Goal: Connect with others: Connect with others

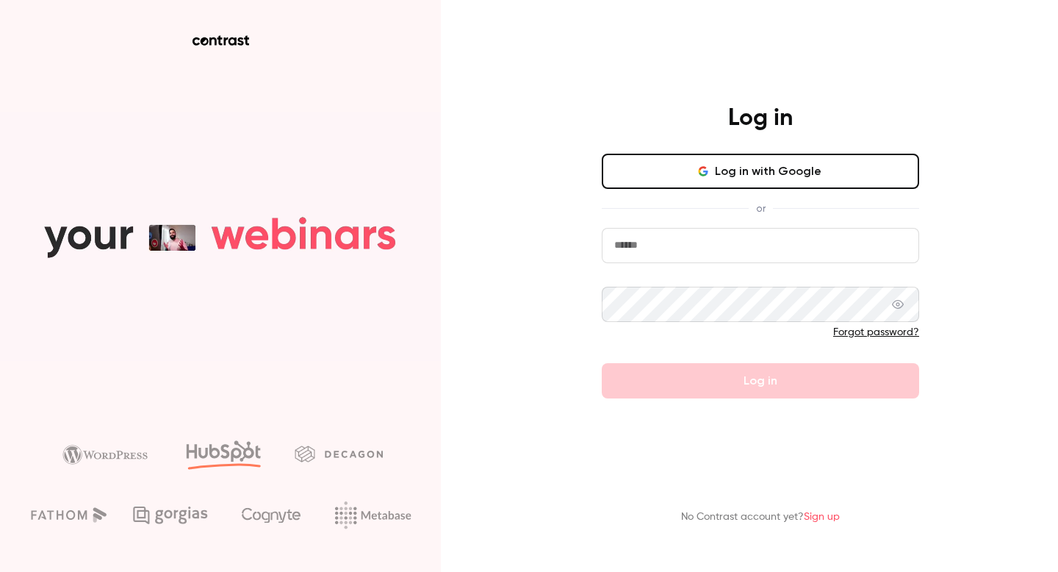
type input "**********"
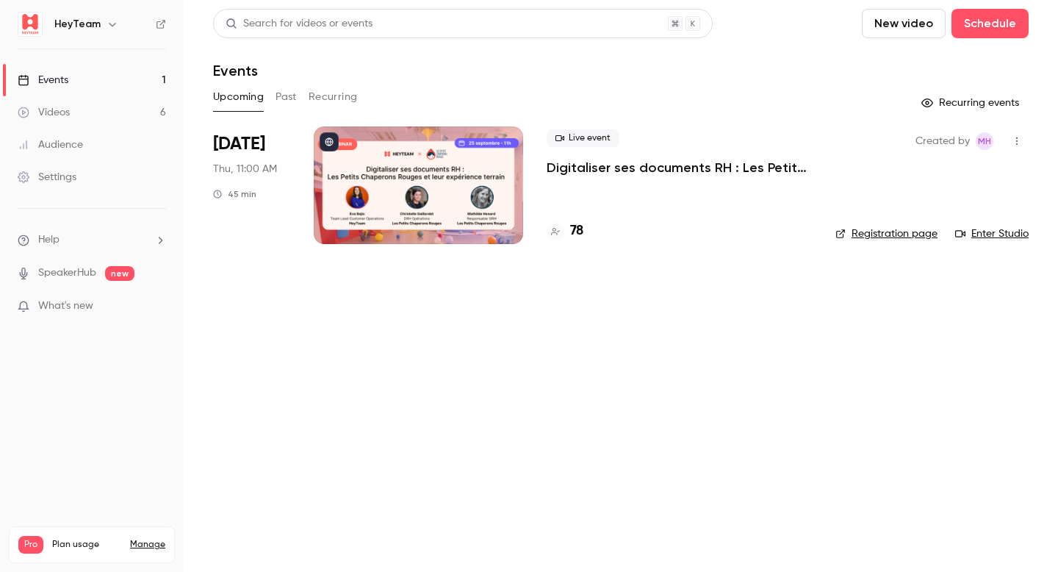
click at [457, 175] on div at bounding box center [418, 185] width 209 height 118
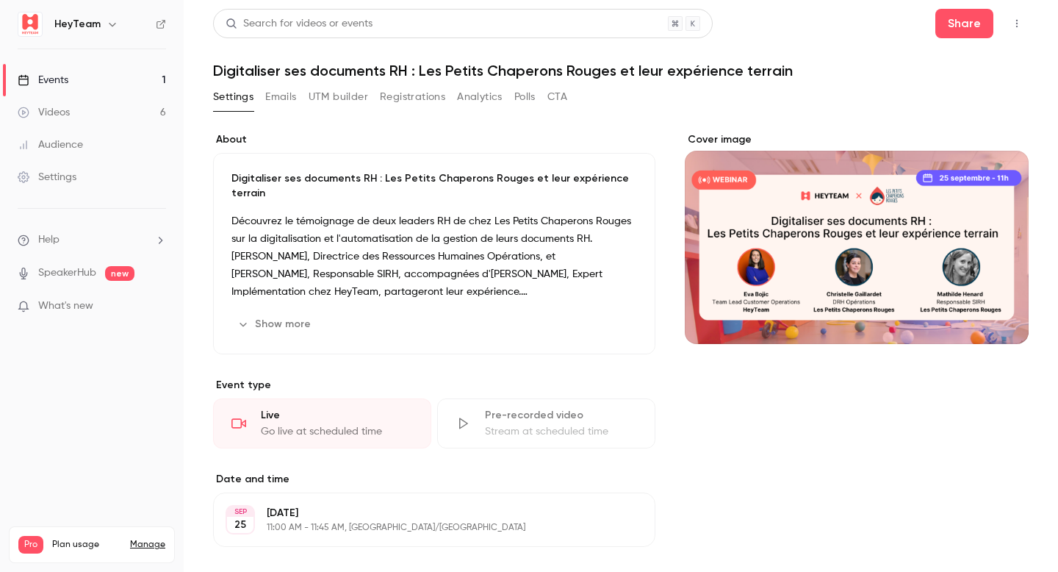
click at [1007, 22] on button "button" at bounding box center [1017, 24] width 24 height 24
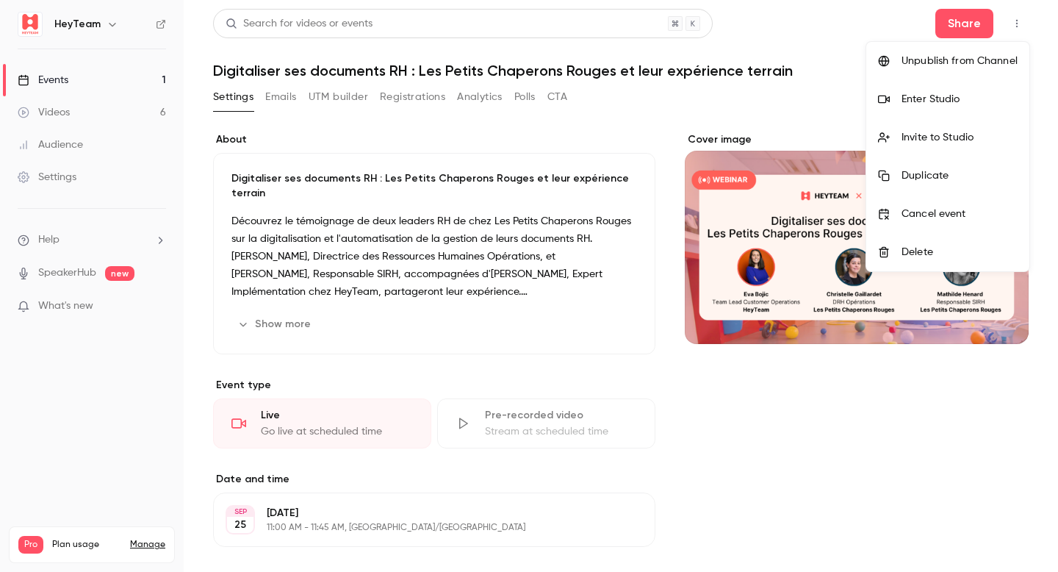
click at [921, 102] on div "Enter Studio" at bounding box center [960, 99] width 116 height 15
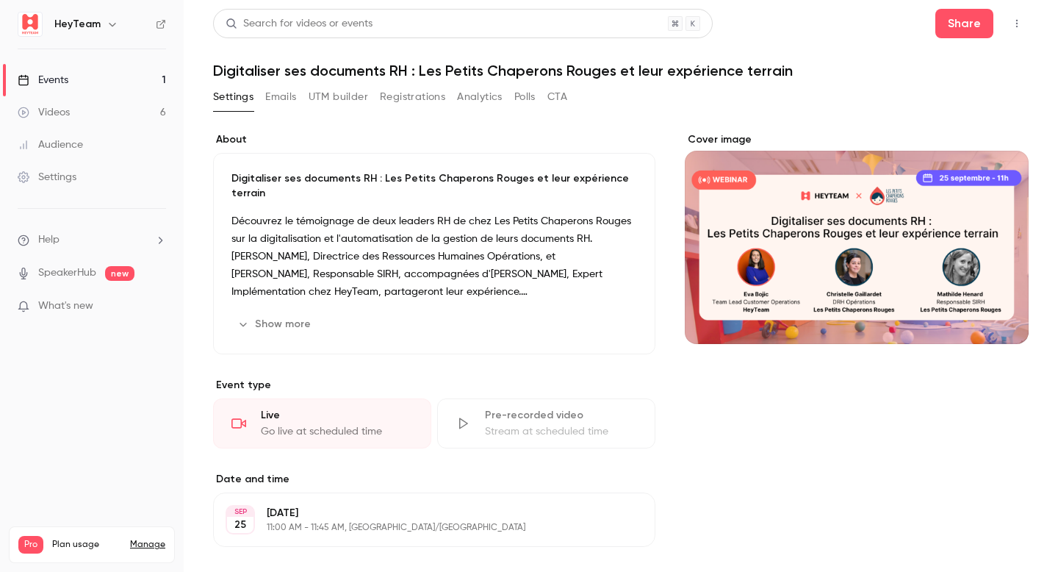
click at [1017, 30] on button "button" at bounding box center [1017, 24] width 24 height 24
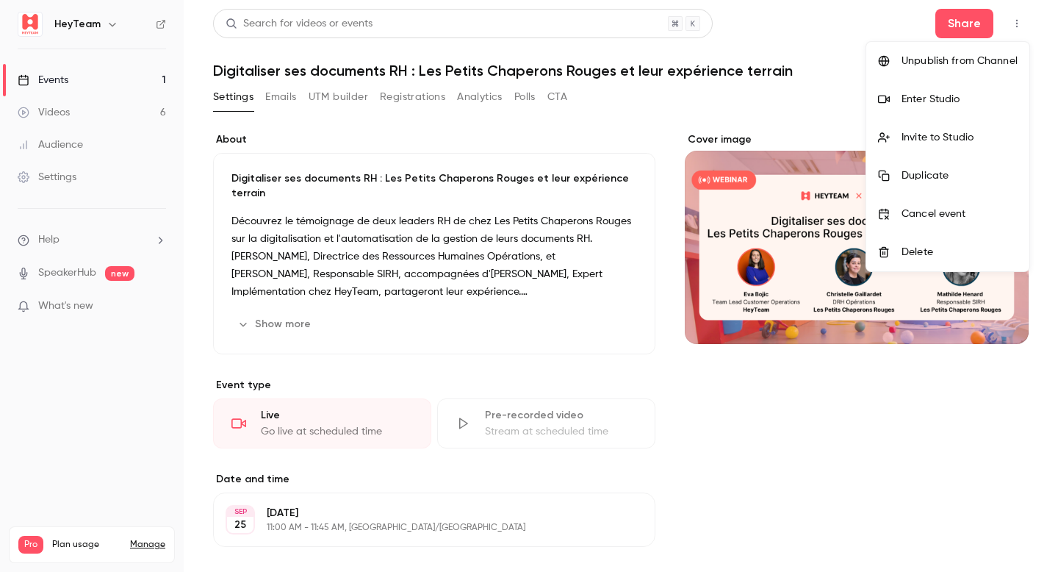
click at [913, 140] on div "Invite to Studio" at bounding box center [960, 137] width 116 height 15
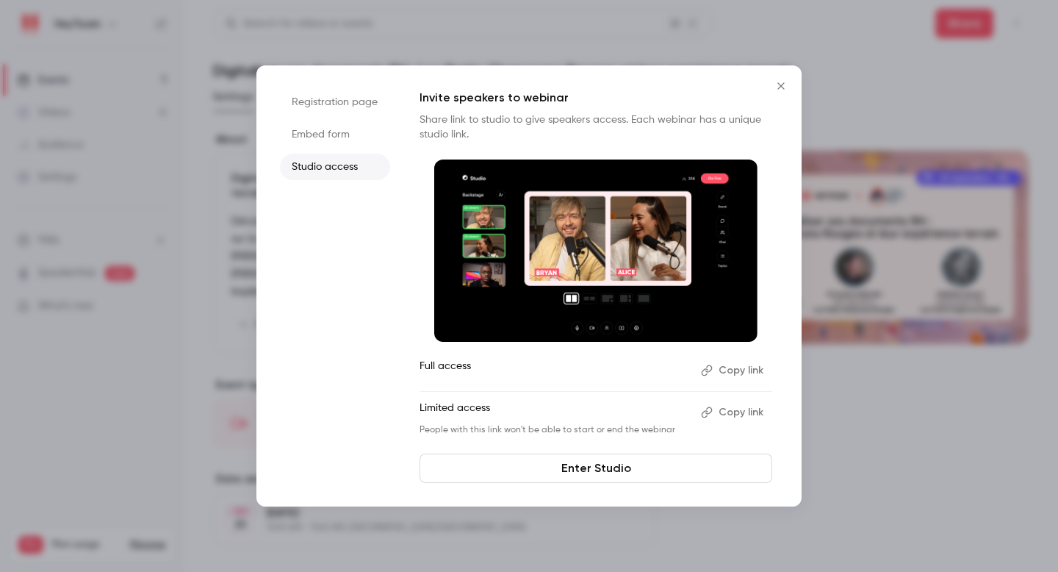
click at [597, 432] on p "People with this link won't be able to start or end the webinar" at bounding box center [555, 430] width 270 height 12
click at [495, 427] on p "People with this link won't be able to start or end the webinar" at bounding box center [555, 430] width 270 height 12
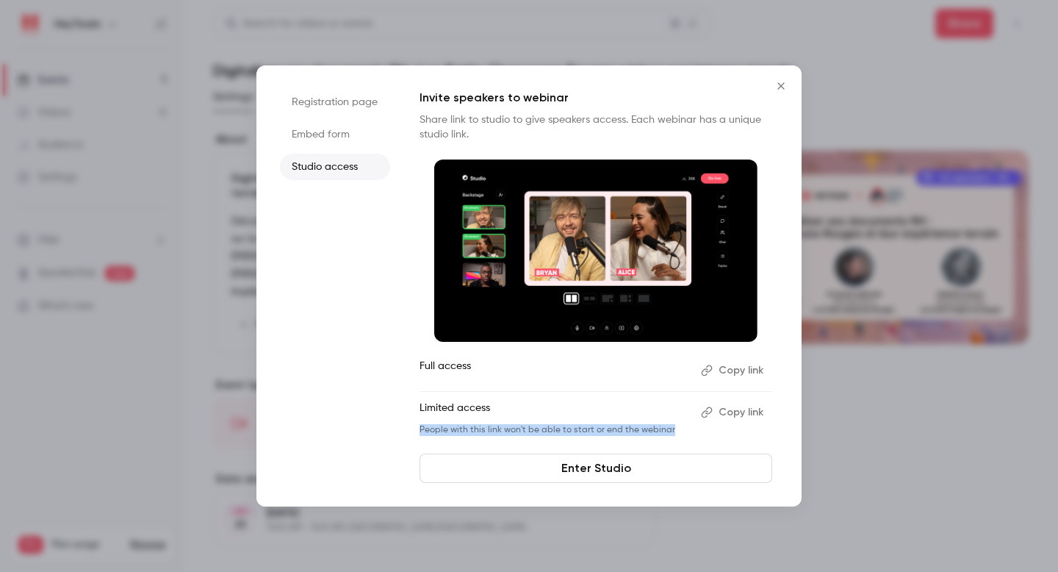
click at [495, 427] on p "People with this link won't be able to start or end the webinar" at bounding box center [555, 430] width 270 height 12
click at [434, 366] on p "Full access" at bounding box center [555, 371] width 270 height 24
